Goal: Task Accomplishment & Management: Manage account settings

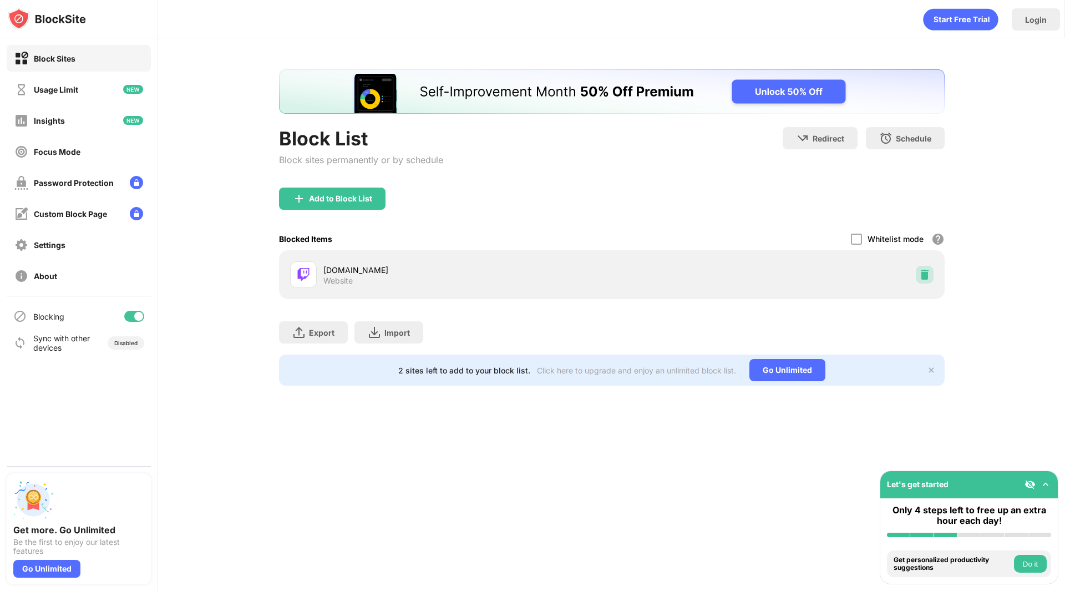
click at [924, 277] on img at bounding box center [924, 274] width 11 height 11
